Goal: Find contact information: Find contact information

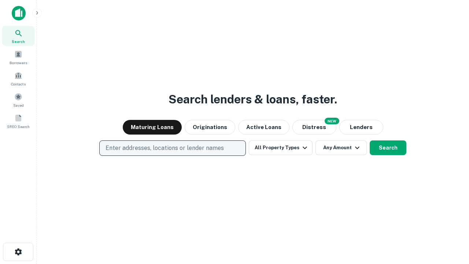
click at [172, 148] on p "Enter addresses, locations or lender names" at bounding box center [165, 148] width 118 height 9
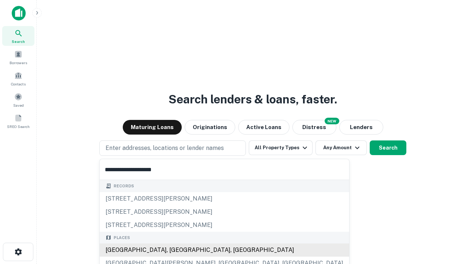
click at [175, 250] on div "[GEOGRAPHIC_DATA], [GEOGRAPHIC_DATA], [GEOGRAPHIC_DATA]" at bounding box center [224, 249] width 249 height 13
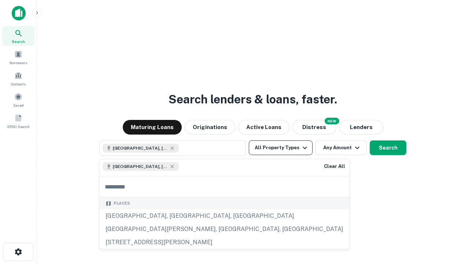
click at [281, 148] on button "All Property Types" at bounding box center [281, 147] width 64 height 15
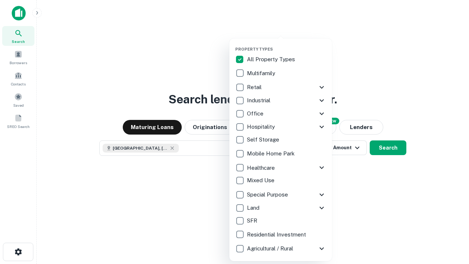
click at [286, 44] on button "button" at bounding box center [286, 44] width 103 height 0
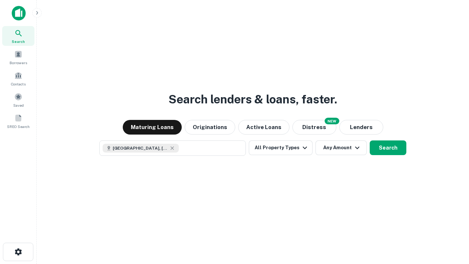
scroll to position [12, 0]
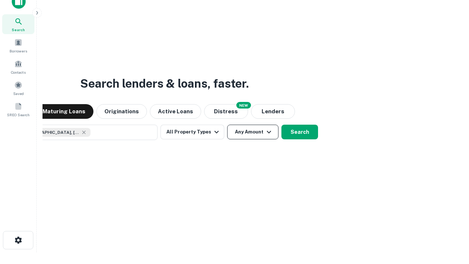
click at [227, 125] on button "Any Amount" at bounding box center [252, 132] width 51 height 15
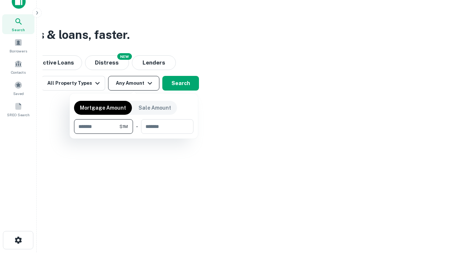
type input "*******"
click at [134, 134] on button "button" at bounding box center [133, 134] width 119 height 0
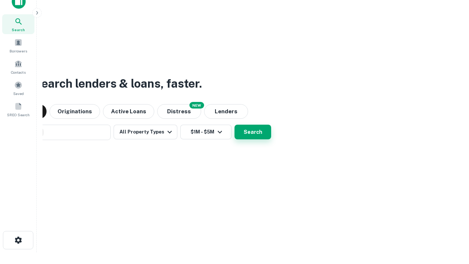
click at [234, 125] on button "Search" at bounding box center [252, 132] width 37 height 15
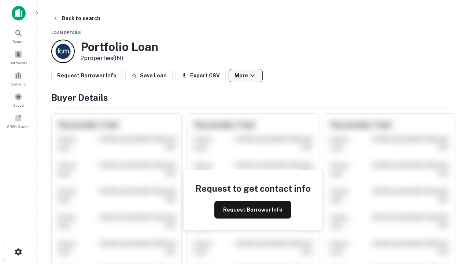
click at [245, 75] on button "More" at bounding box center [246, 75] width 34 height 13
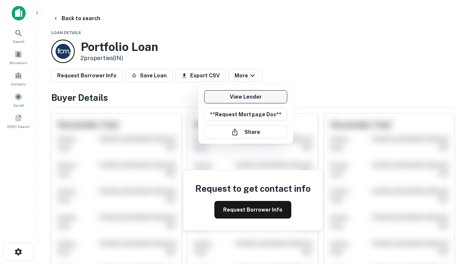
click at [245, 97] on link "View Lender" at bounding box center [245, 96] width 83 height 13
